Goal: Task Accomplishment & Management: Use online tool/utility

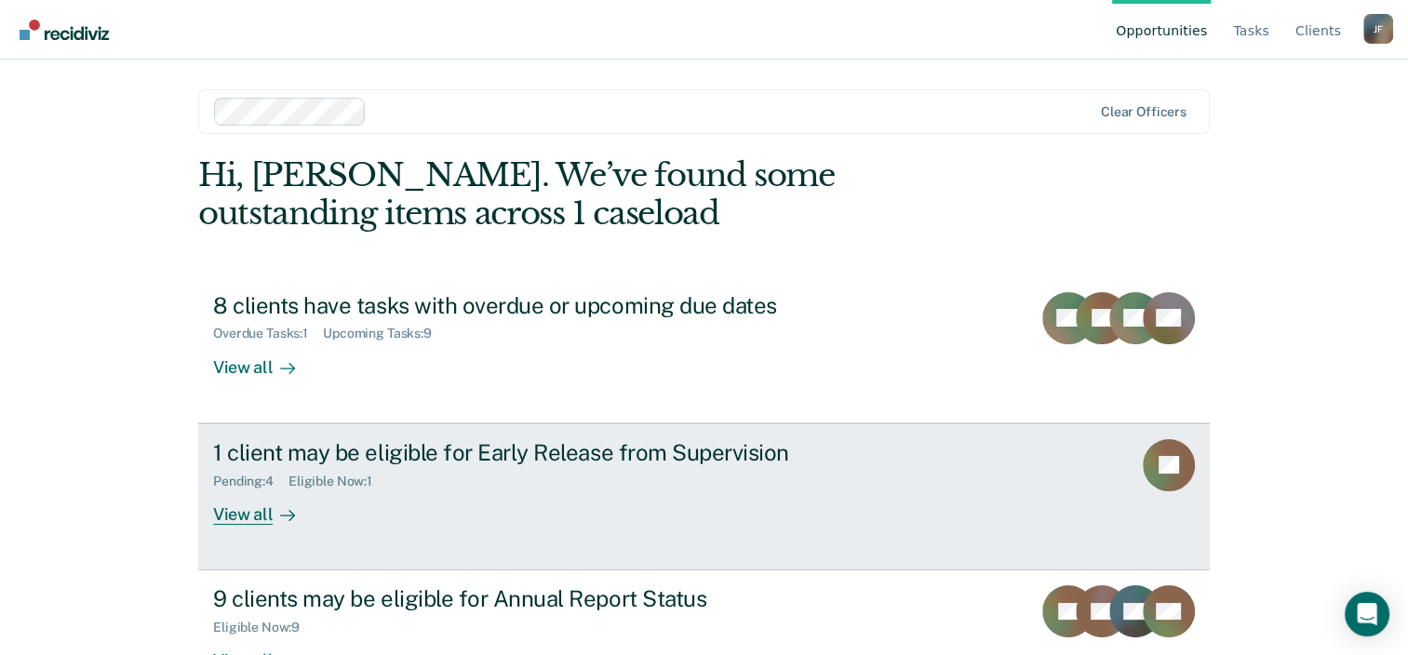
click at [523, 512] on div "1 client may be eligible for Early Release from Supervision Pending : 4 Eligibl…" at bounding box center [562, 482] width 698 height 86
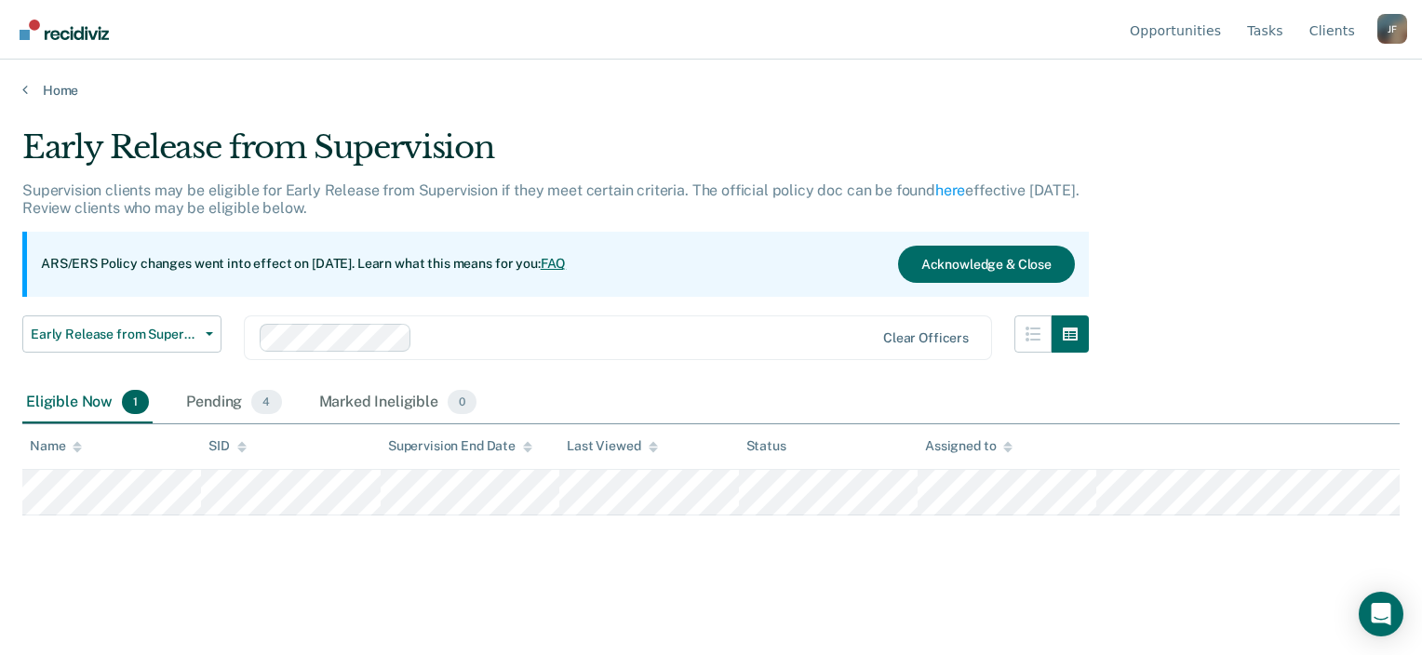
click at [154, 562] on div "Early Release from Supervision Supervision clients may be eligible for Early Re…" at bounding box center [711, 351] width 1378 height 447
